Goal: Book appointment/travel/reservation

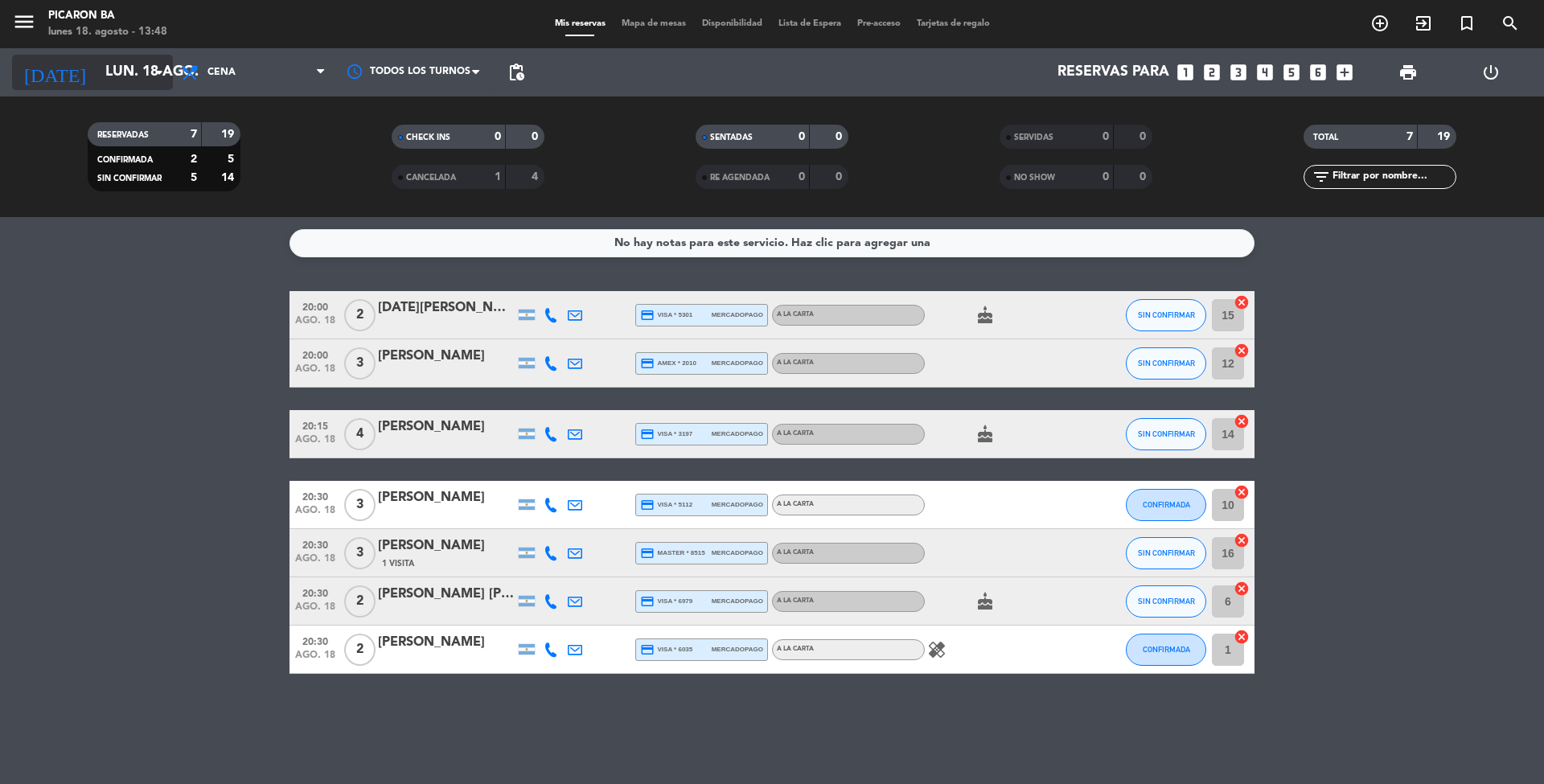
click at [128, 74] on input "lun. 18 ago." at bounding box center [191, 72] width 186 height 32
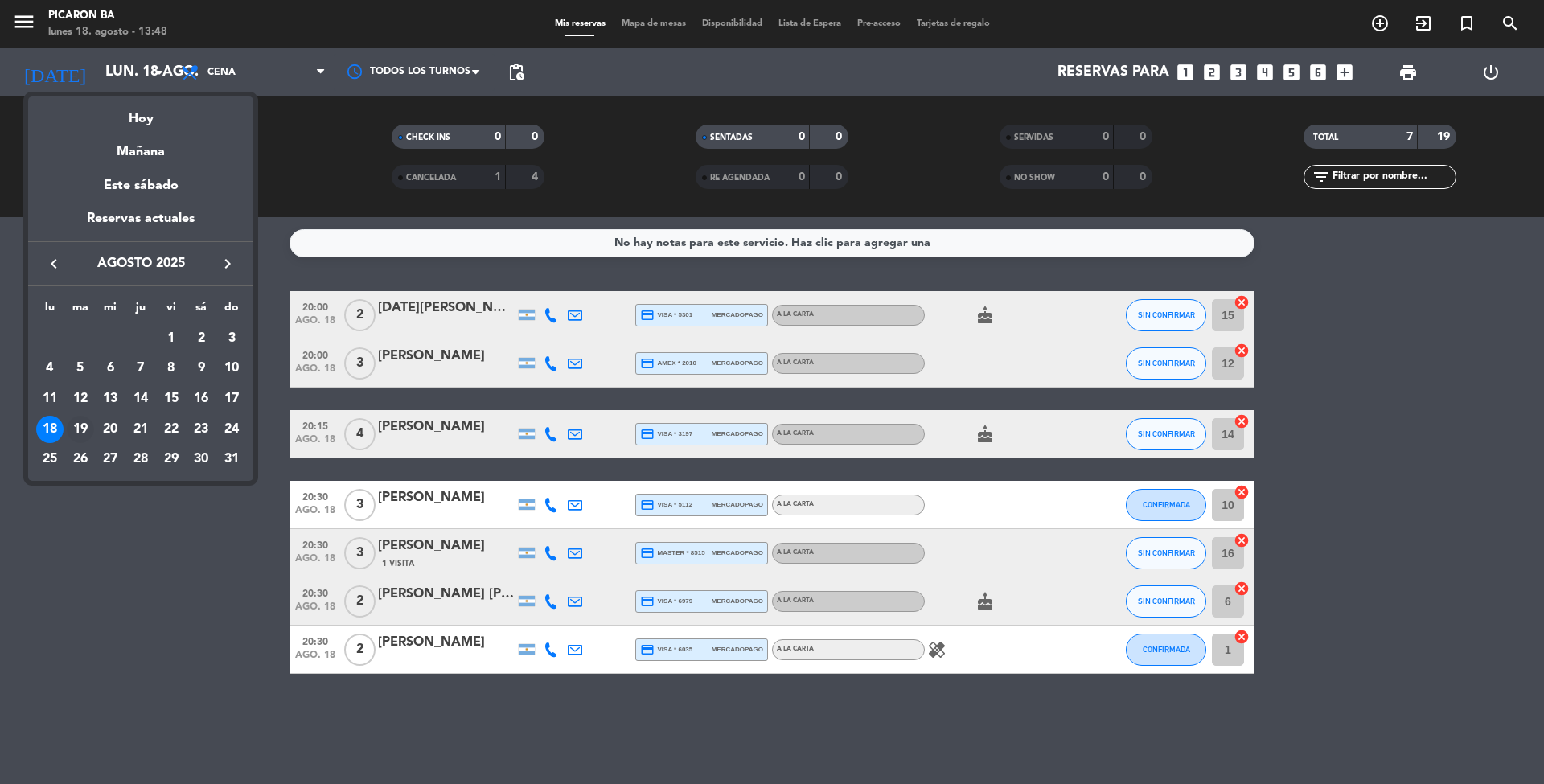
click at [76, 427] on div "19" at bounding box center [80, 429] width 28 height 27
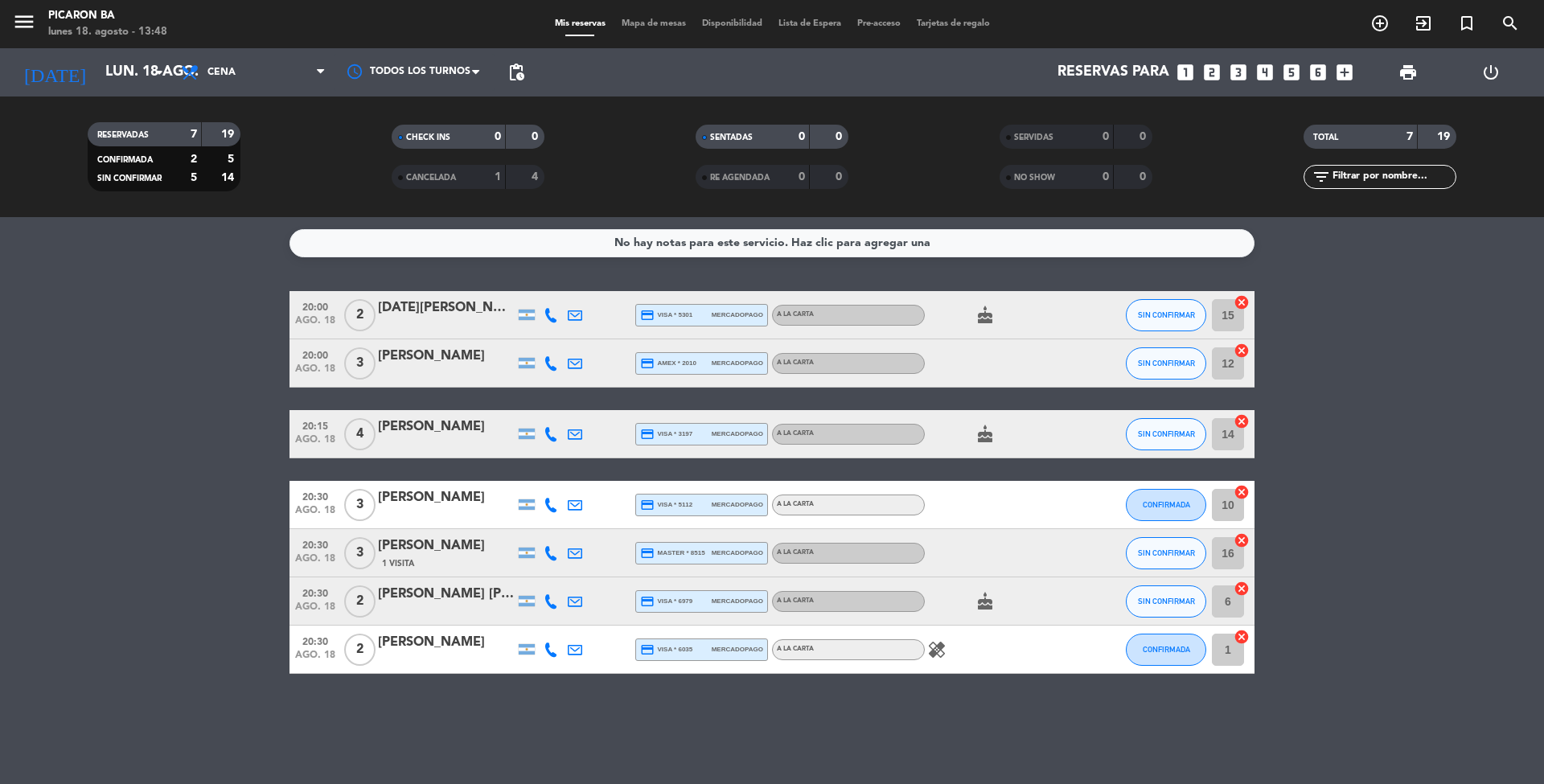
type input "[DATE] ago."
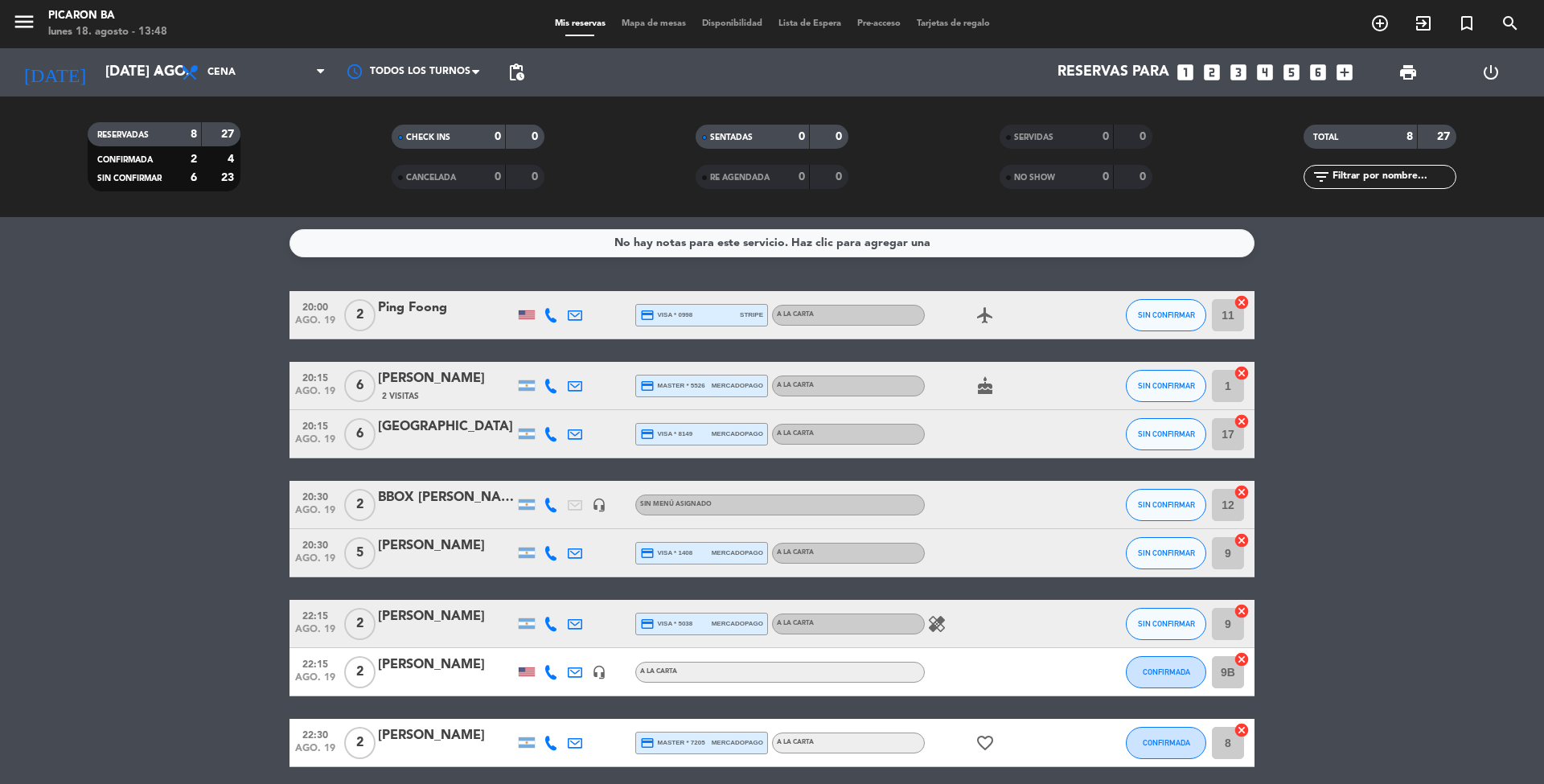
click at [1208, 73] on icon "looks_two" at bounding box center [1212, 73] width 21 height 21
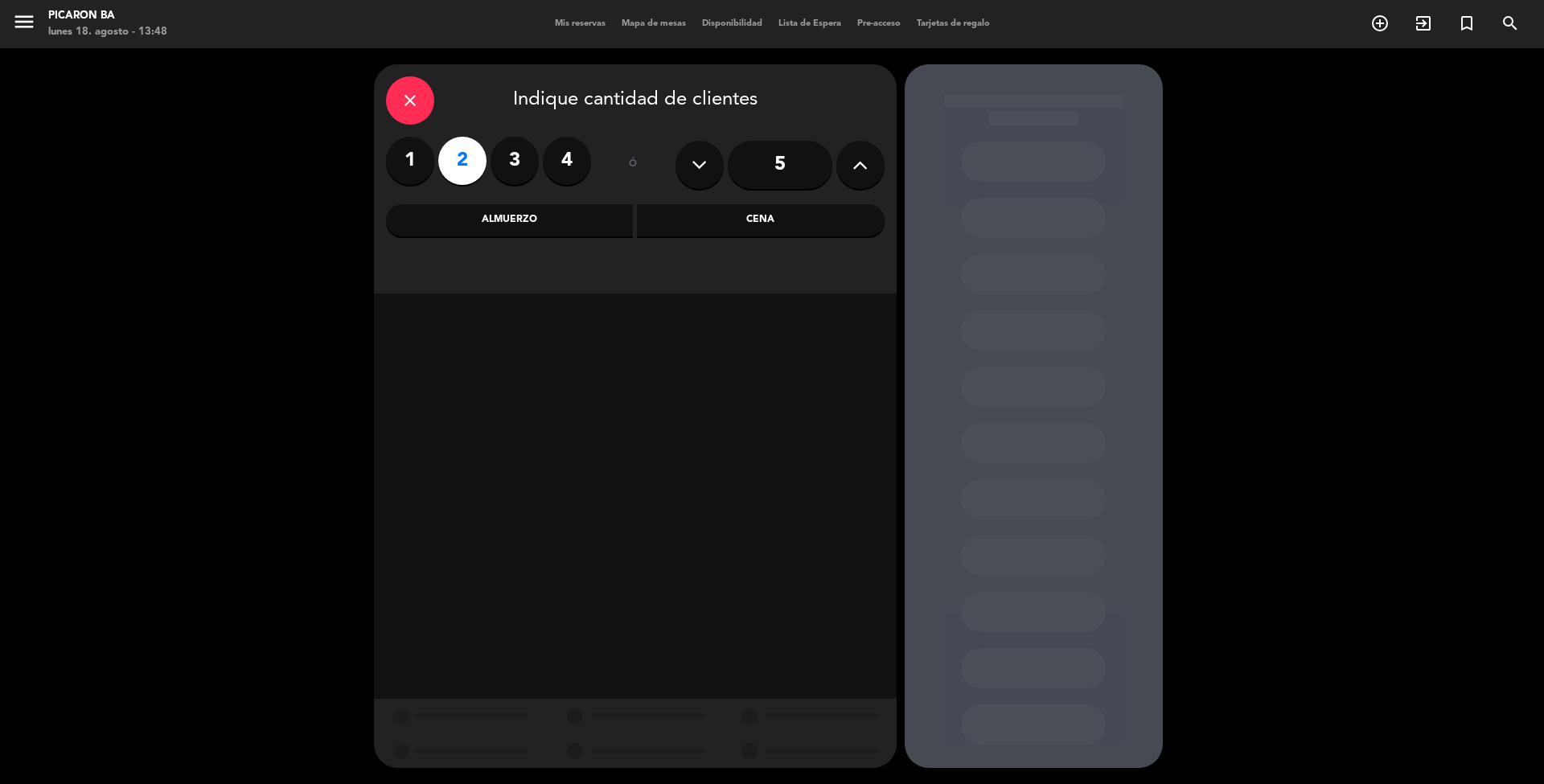
click at [697, 227] on div "Cena" at bounding box center [760, 220] width 248 height 32
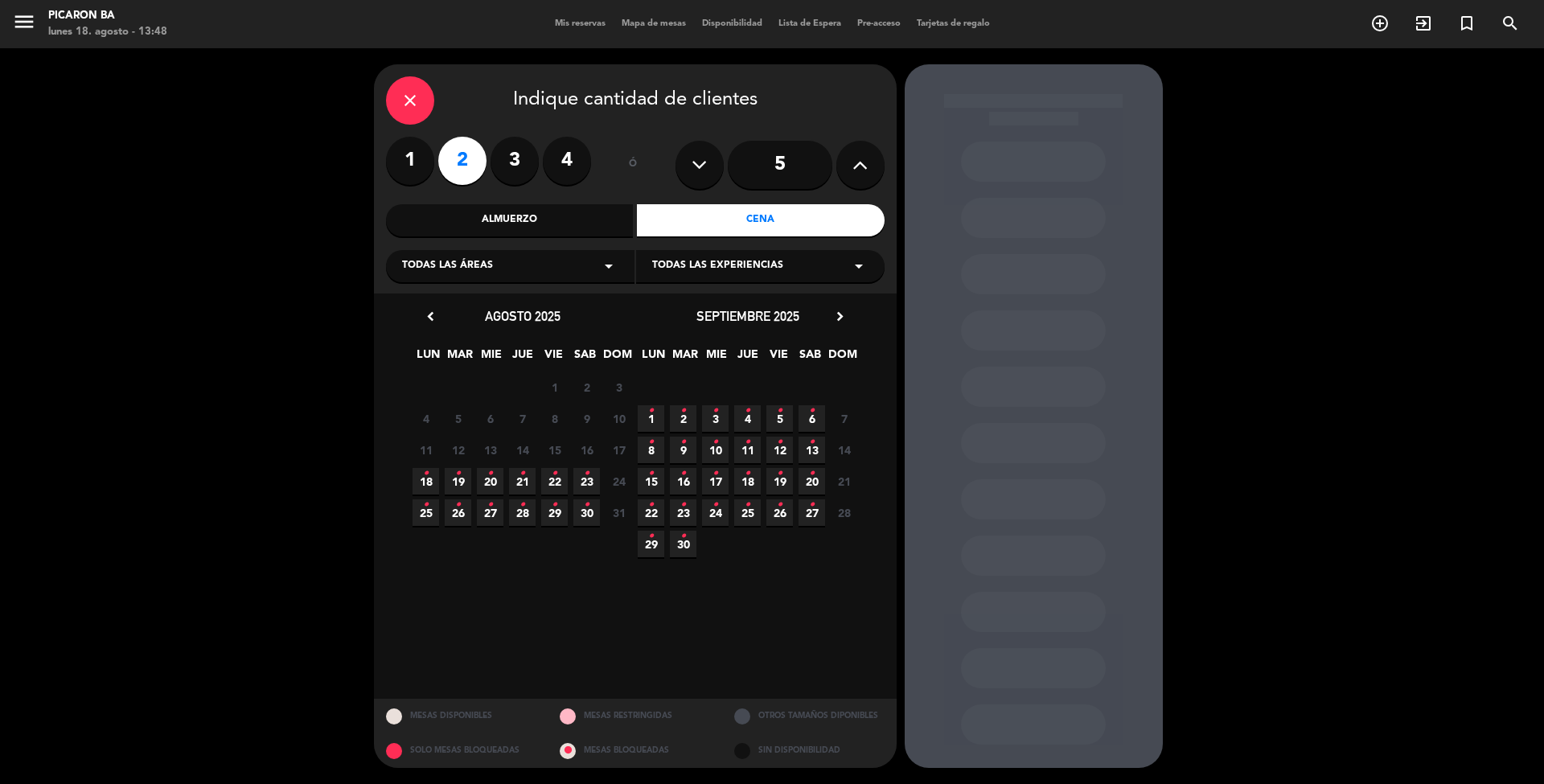
click at [457, 479] on icon "•" at bounding box center [458, 473] width 5 height 26
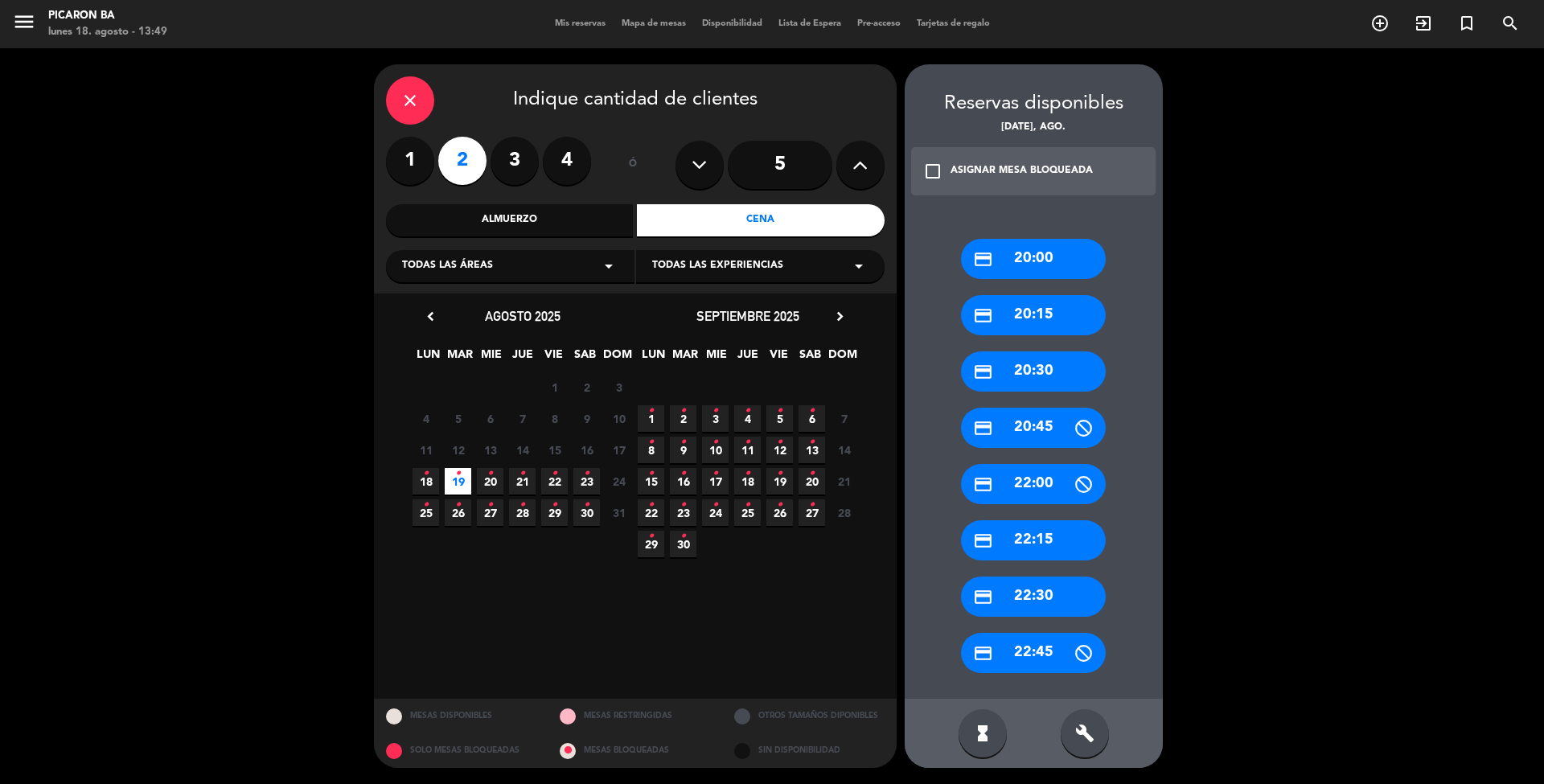
click at [1026, 376] on div "credit_card 20:30" at bounding box center [1033, 371] width 145 height 40
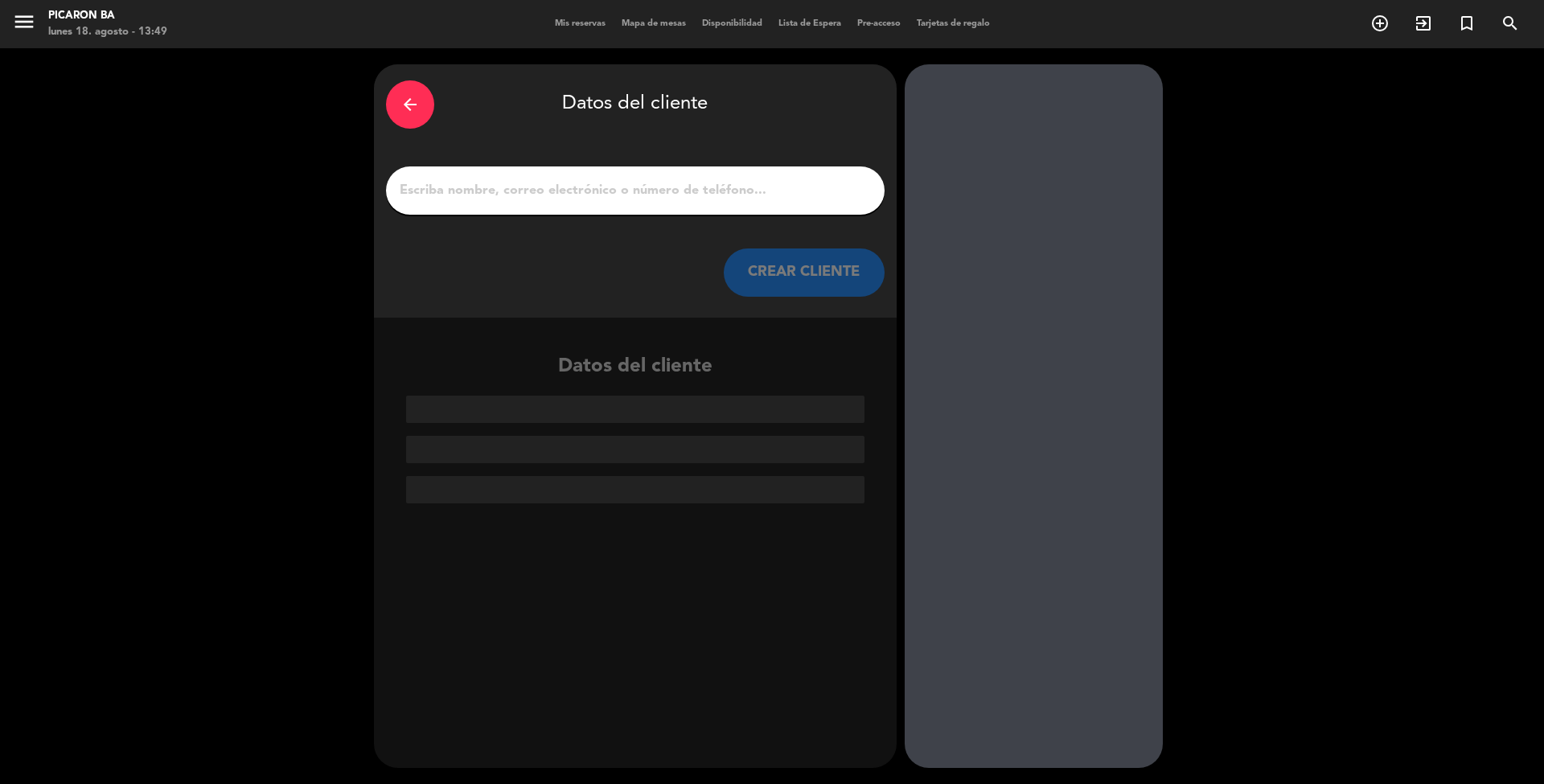
click at [1026, 376] on div at bounding box center [1034, 416] width 258 height 703
click at [817, 192] on input "1" at bounding box center [635, 190] width 475 height 22
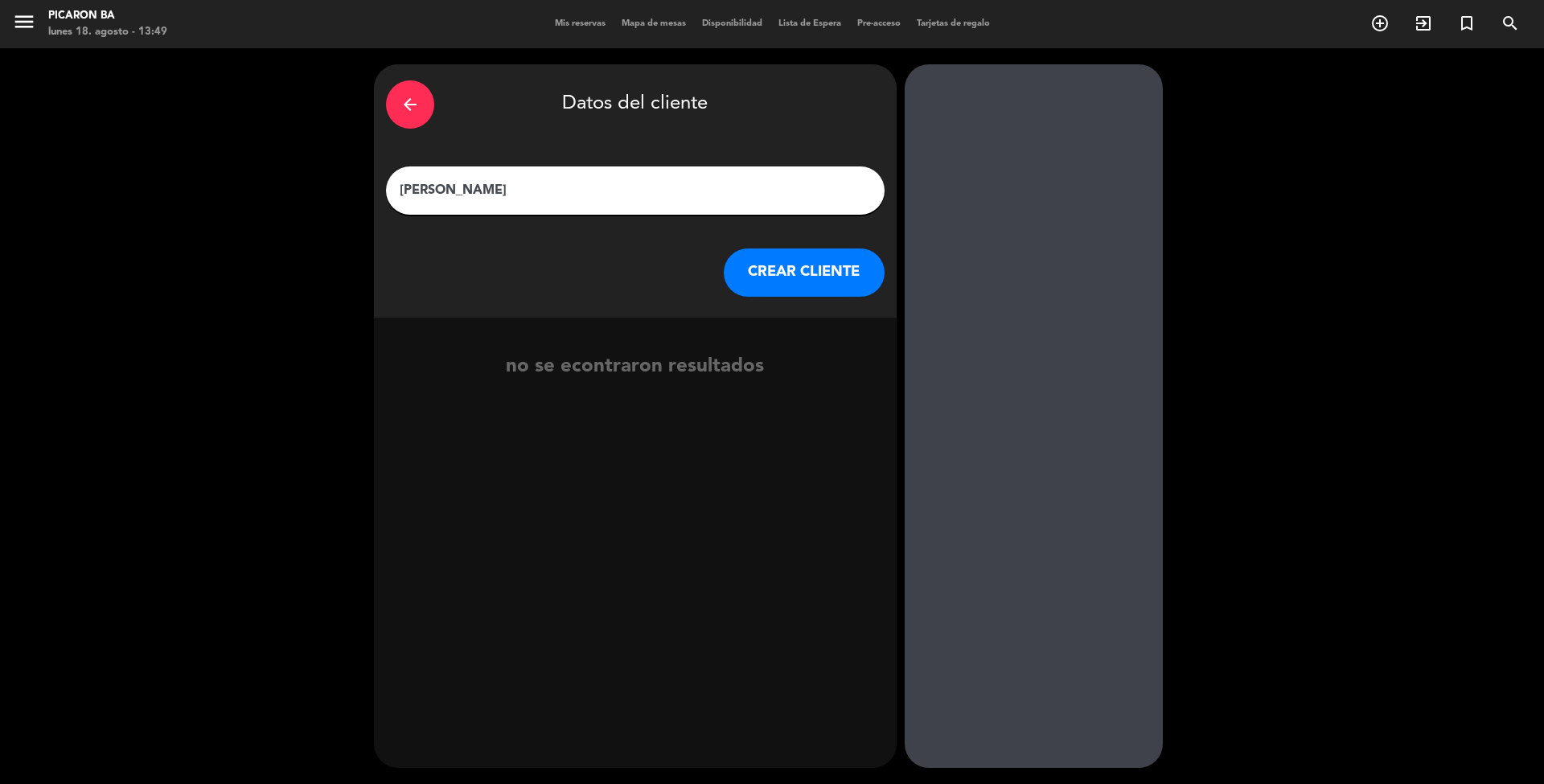
type input "[PERSON_NAME]"
click at [784, 278] on button "CREAR CLIENTE" at bounding box center [804, 272] width 161 height 48
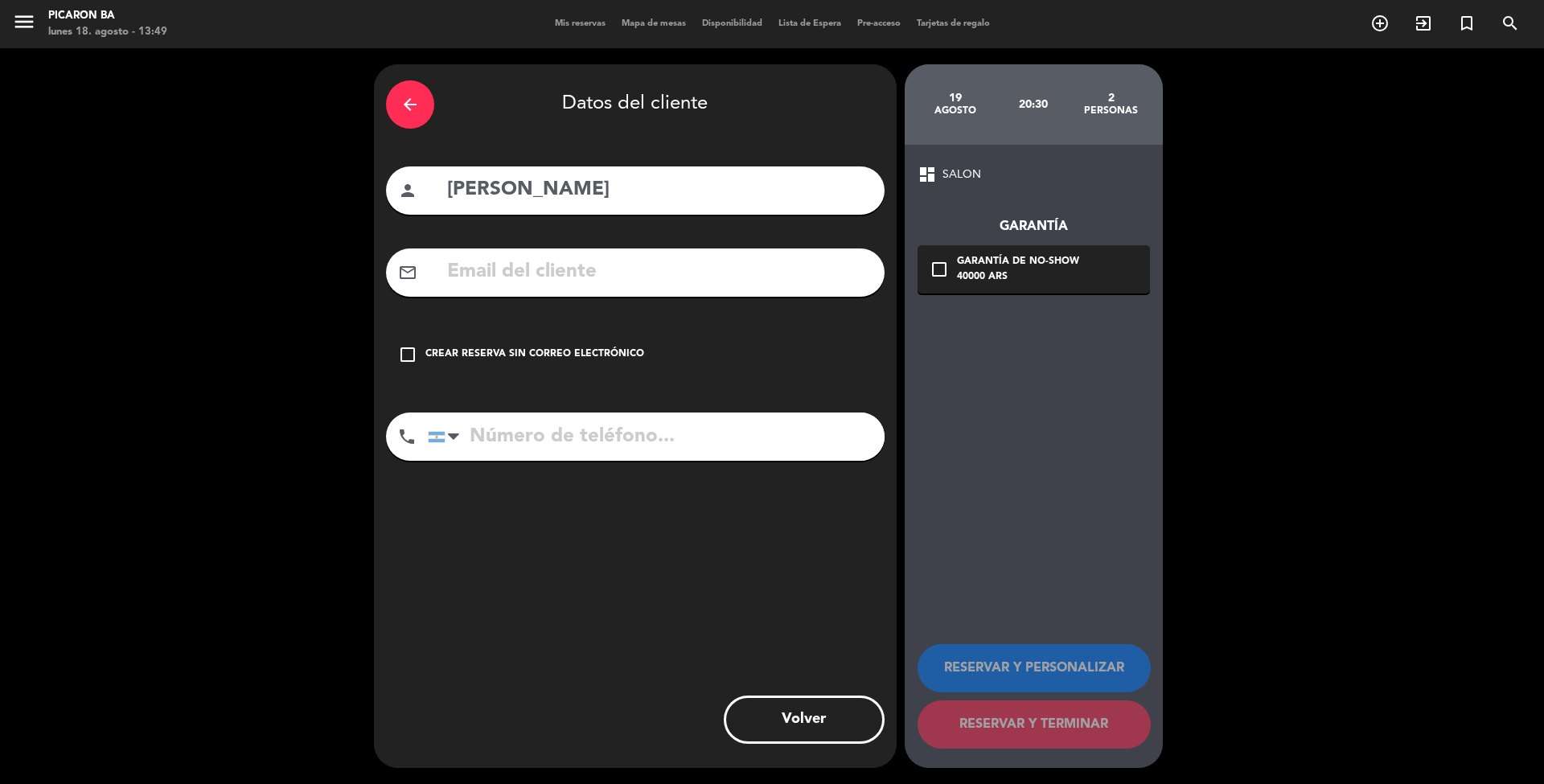
click at [489, 355] on div "Crear reserva sin correo electrónico" at bounding box center [534, 355] width 219 height 16
